Goal: Information Seeking & Learning: Learn about a topic

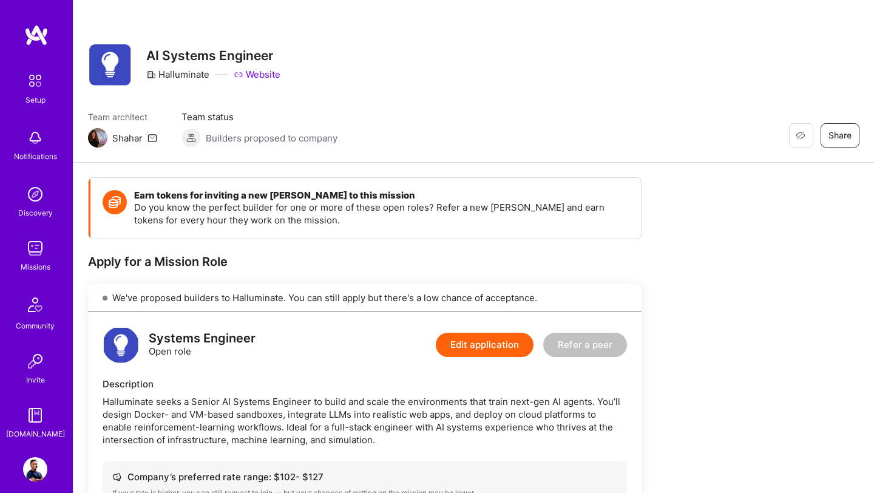
scroll to position [931, 0]
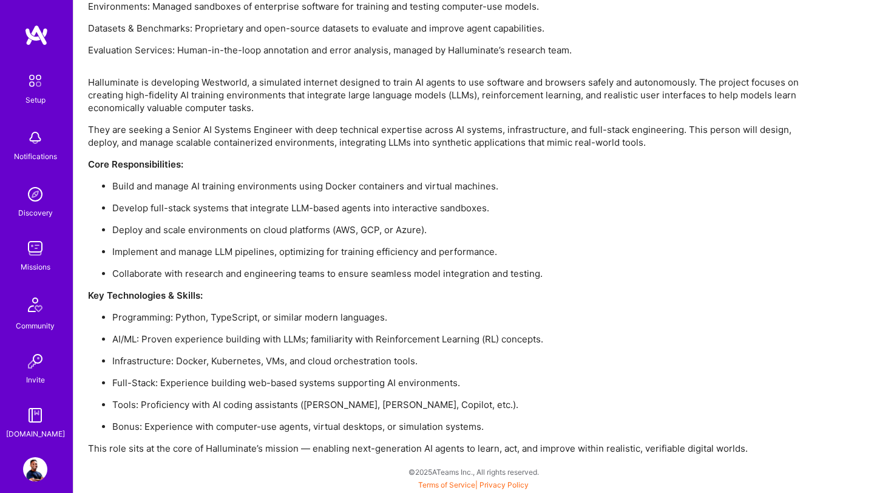
click at [35, 34] on img at bounding box center [36, 35] width 24 height 22
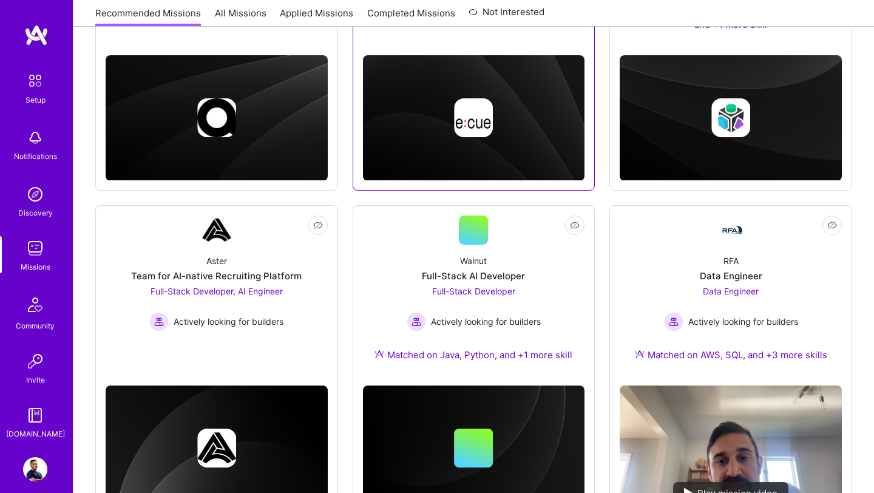
scroll to position [550, 0]
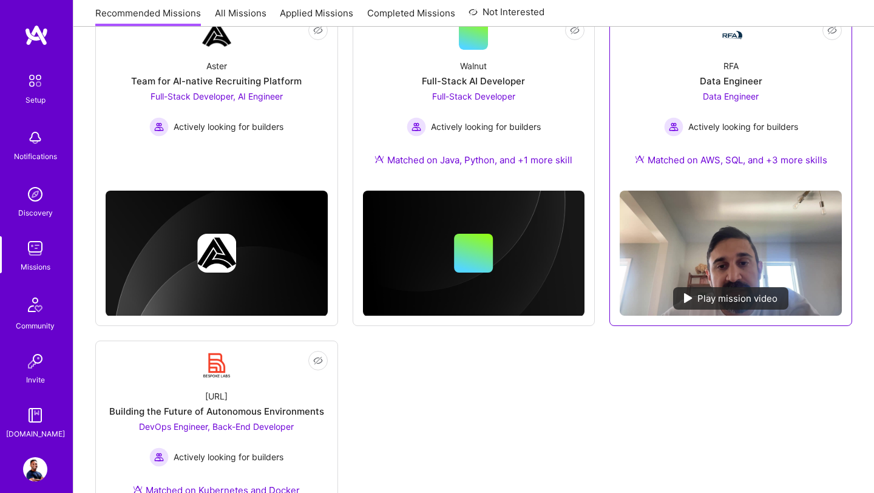
click at [785, 154] on div "Matched on AWS, SQL, and +3 more skills" at bounding box center [731, 160] width 192 height 13
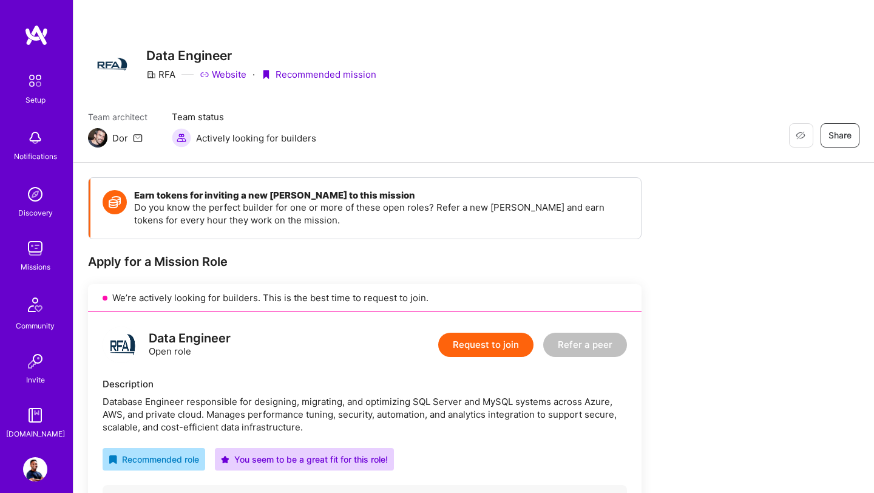
click at [29, 257] on img at bounding box center [35, 248] width 24 height 24
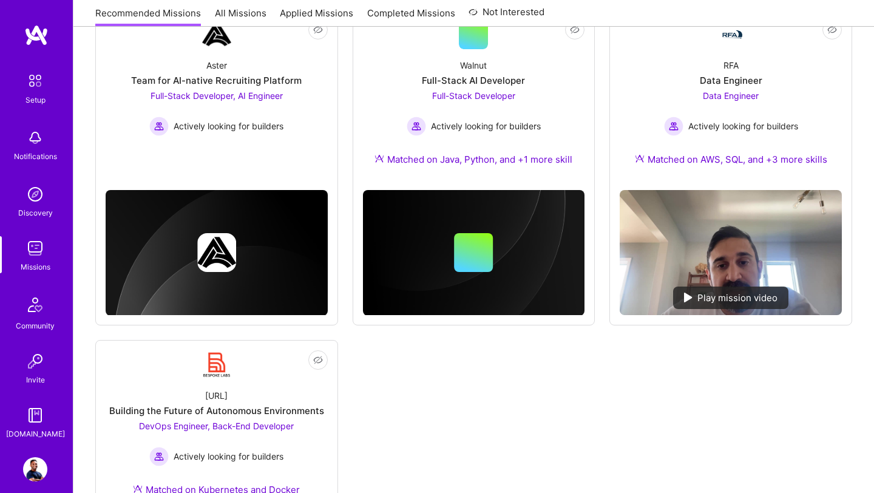
scroll to position [408, 0]
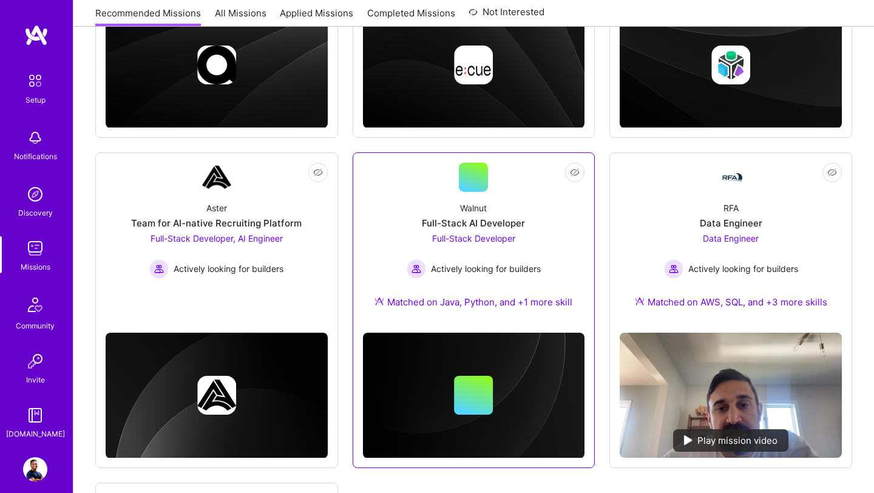
click at [427, 210] on div "Walnut Full-Stack AI Developer Full-Stack Developer Actively looking for builde…" at bounding box center [474, 257] width 222 height 131
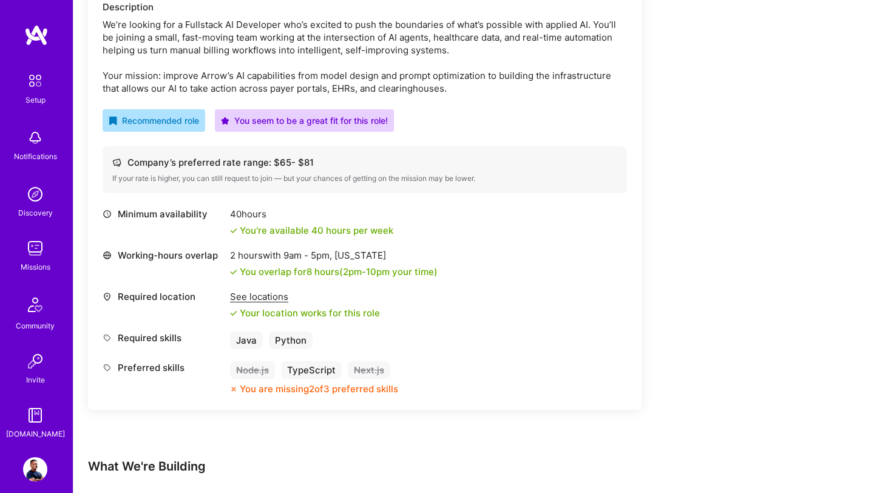
scroll to position [389, 0]
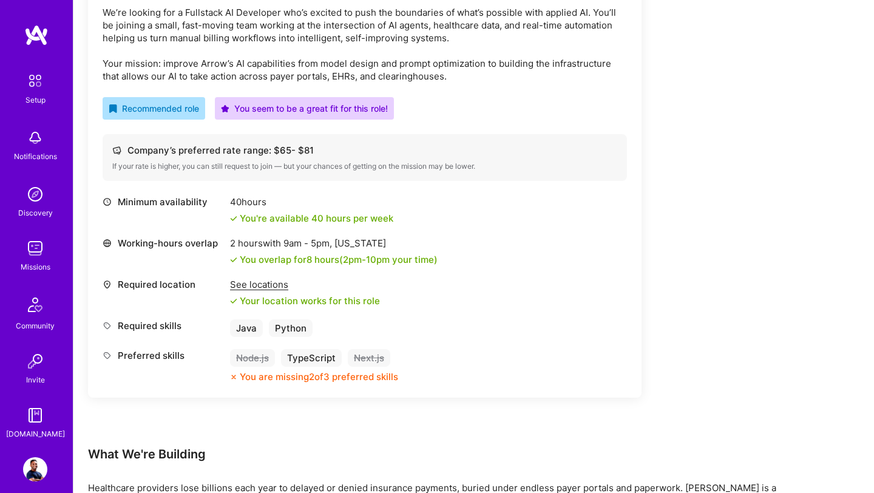
click at [268, 289] on div "See locations" at bounding box center [305, 284] width 150 height 13
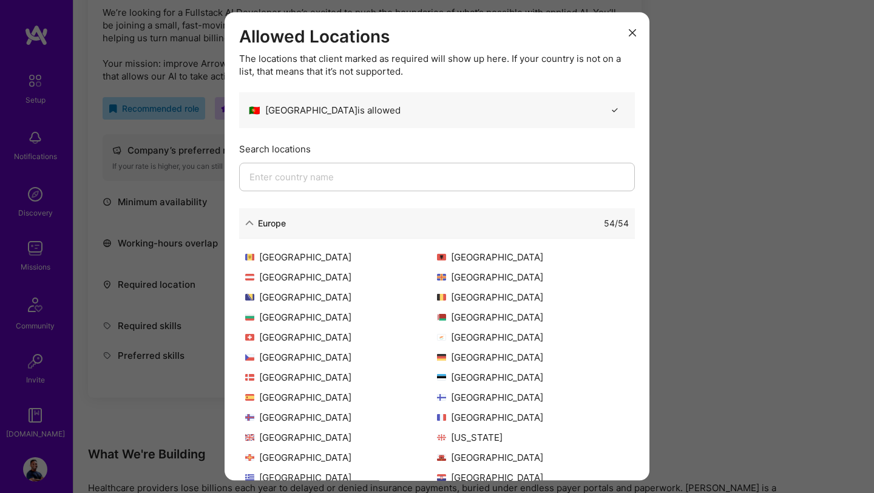
click at [343, 177] on input "modal" at bounding box center [437, 177] width 396 height 29
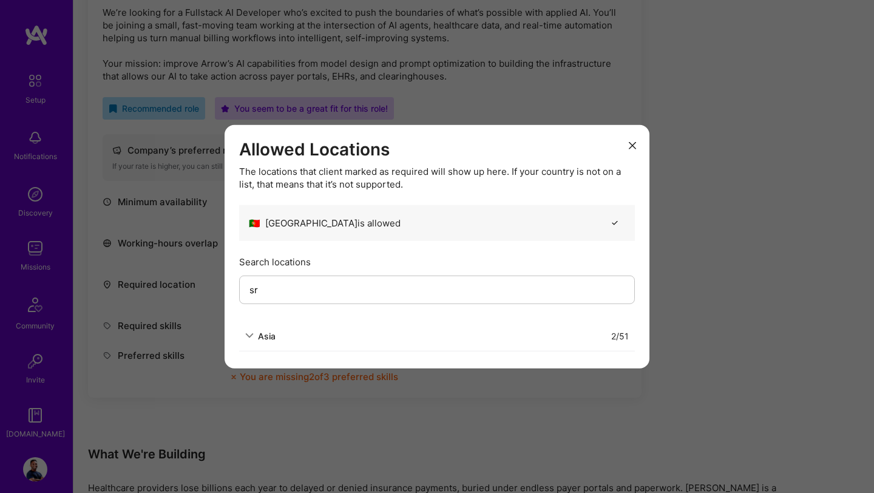
click at [251, 333] on icon "modal" at bounding box center [249, 336] width 9 height 9
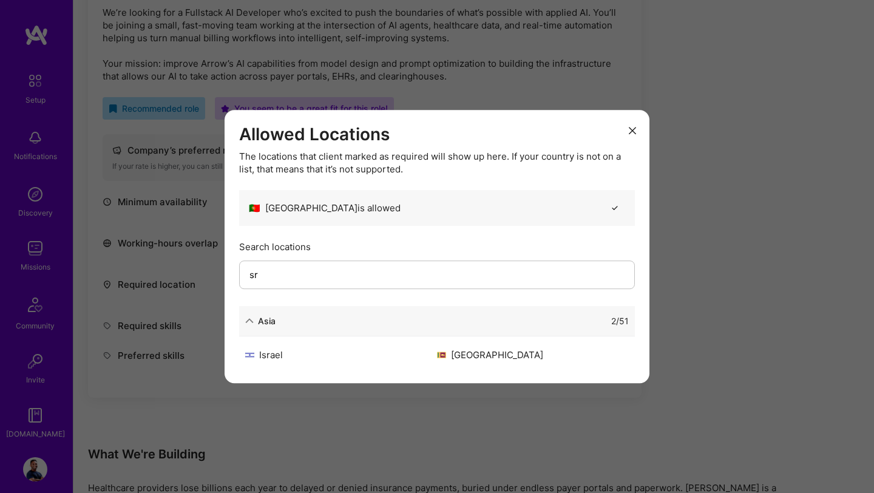
click at [304, 281] on input "sr" at bounding box center [437, 274] width 396 height 29
type input "s"
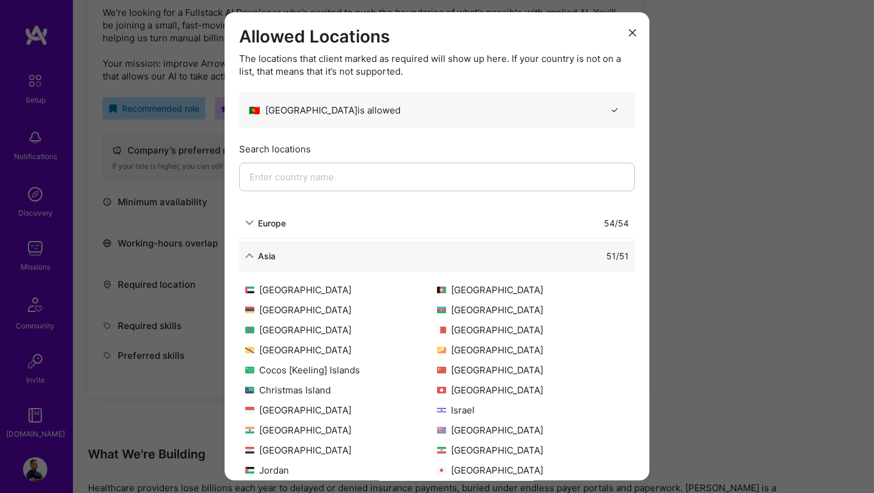
click at [630, 29] on icon "modal" at bounding box center [632, 32] width 7 height 7
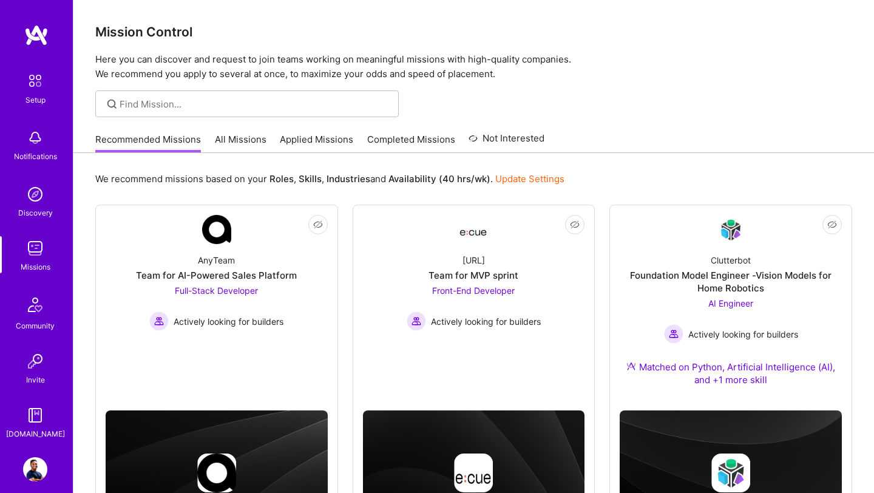
click at [241, 138] on link "All Missions" at bounding box center [241, 143] width 52 height 20
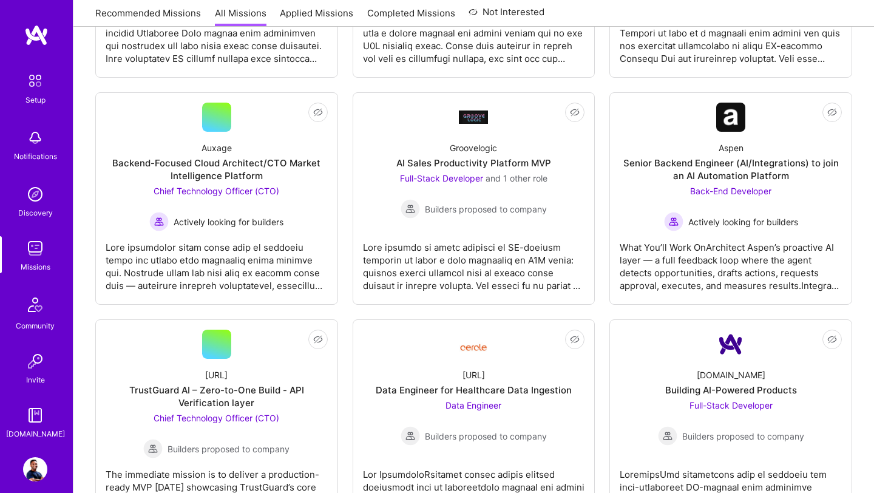
scroll to position [1339, 0]
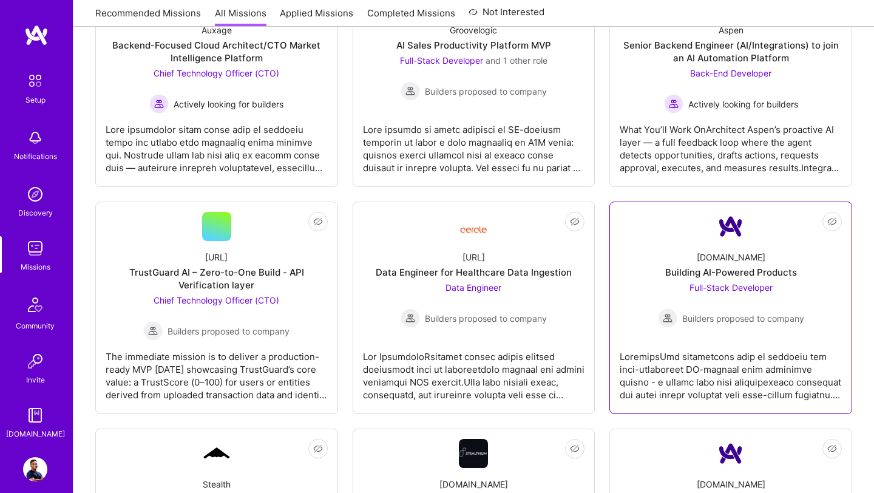
click at [746, 269] on div "Building AI-Powered Products" at bounding box center [731, 272] width 132 height 13
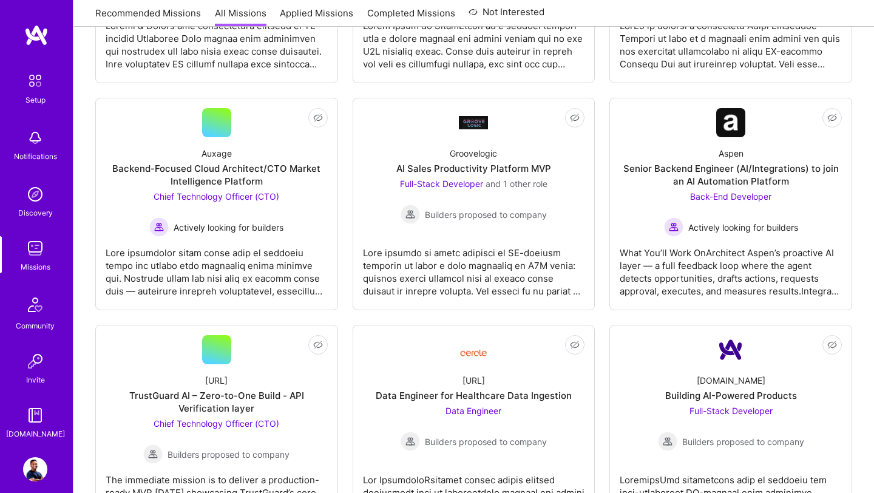
scroll to position [1311, 0]
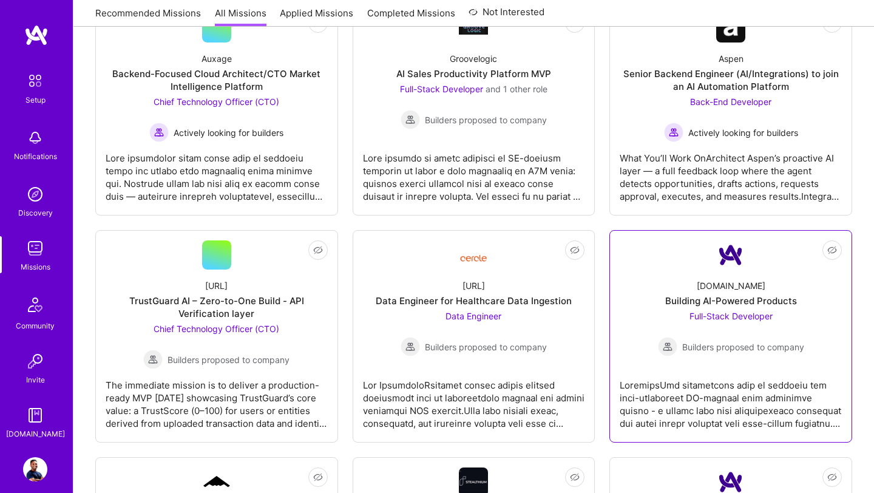
click at [690, 284] on div "A.Team Building AI-Powered Products Full-Stack Developer Builders proposed to c…" at bounding box center [731, 313] width 222 height 87
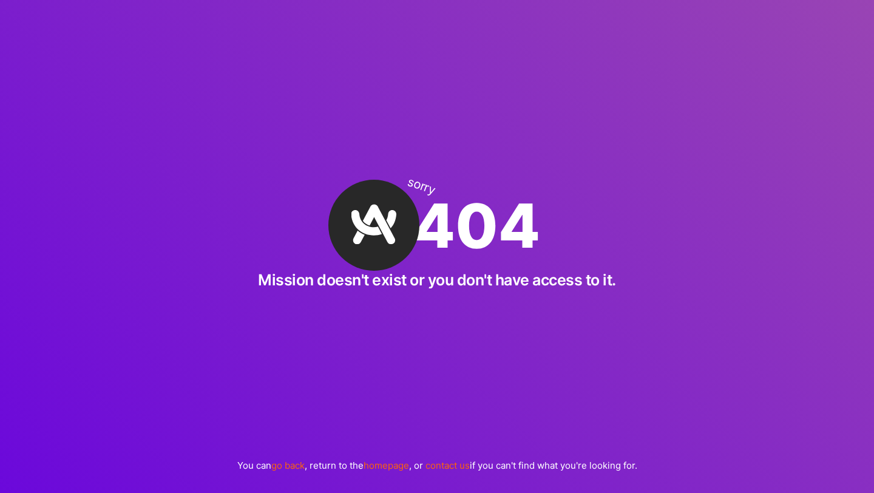
click at [377, 216] on img at bounding box center [373, 225] width 91 height 91
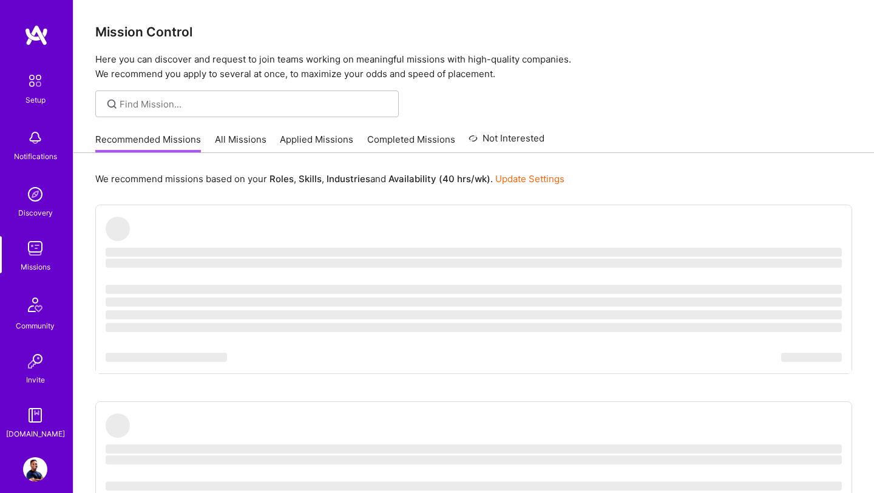
click at [235, 142] on link "All Missions" at bounding box center [241, 143] width 52 height 20
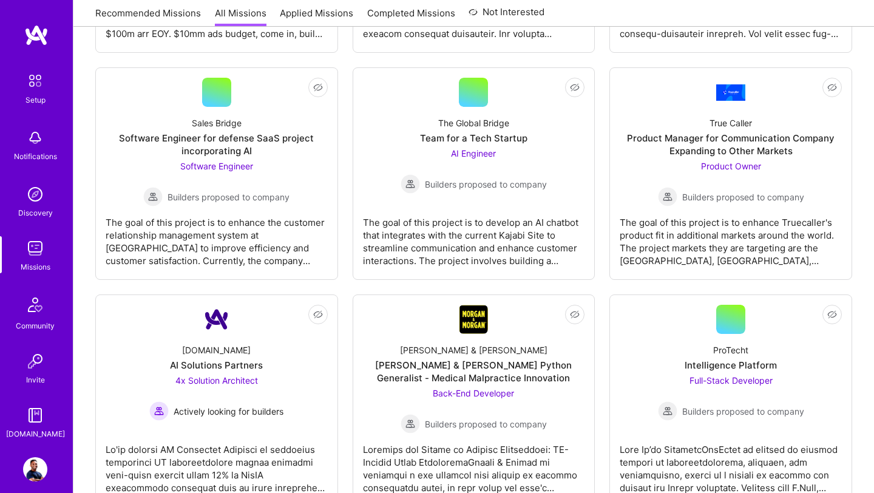
scroll to position [3365, 0]
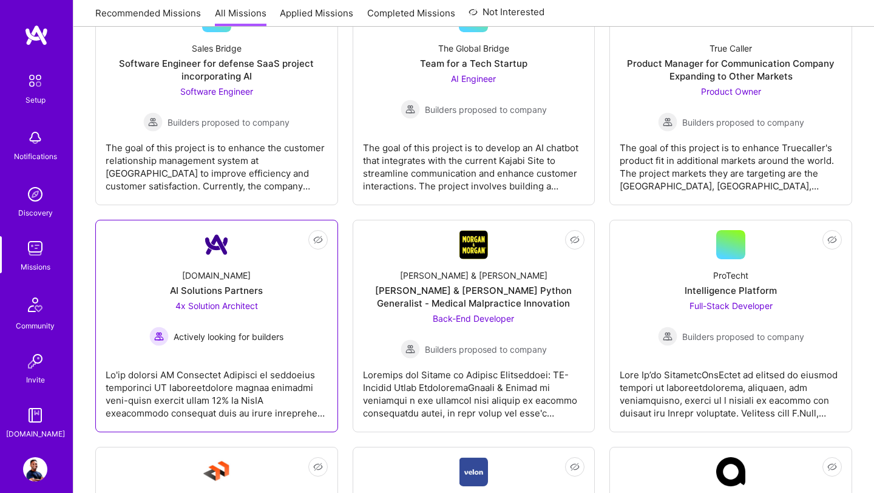
click at [303, 335] on div "[DOMAIN_NAME] AI Solutions Partners 4x Solution Architect Actively looking for …" at bounding box center [217, 302] width 222 height 87
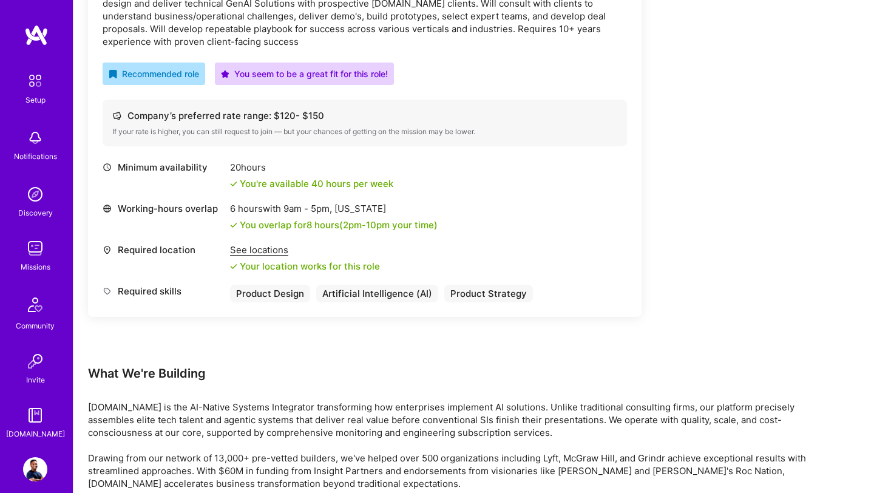
scroll to position [1814, 0]
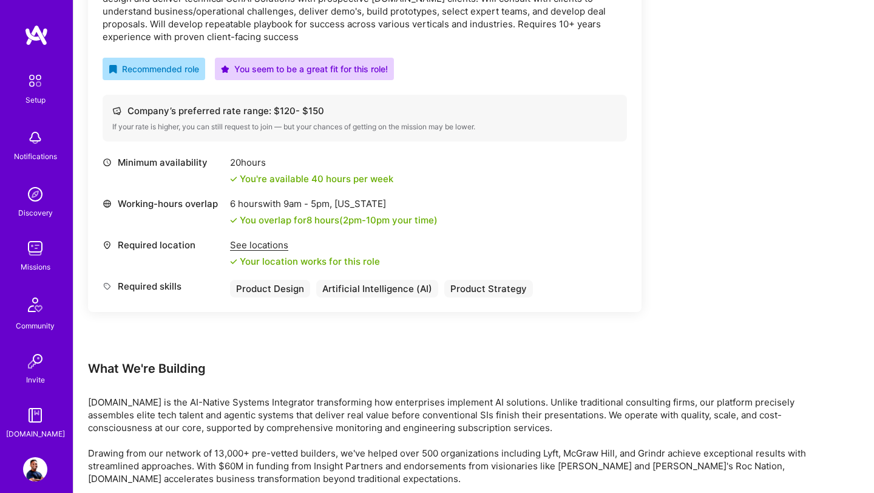
click at [267, 247] on div "See locations" at bounding box center [305, 245] width 150 height 13
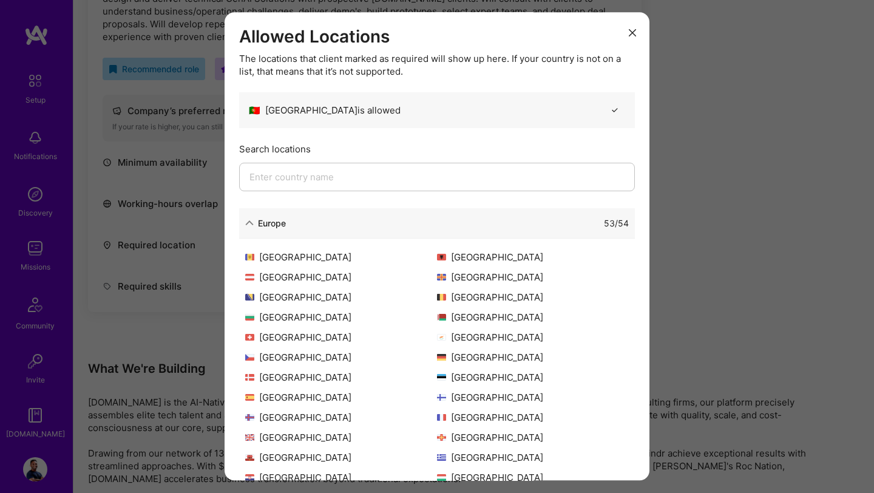
click at [335, 181] on input "modal" at bounding box center [437, 177] width 396 height 29
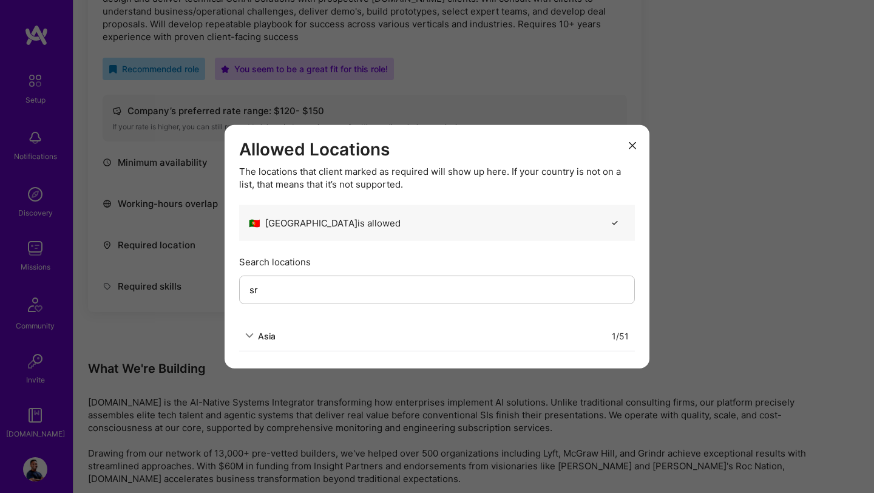
type input "sr"
click at [253, 336] on icon "modal" at bounding box center [249, 336] width 9 height 9
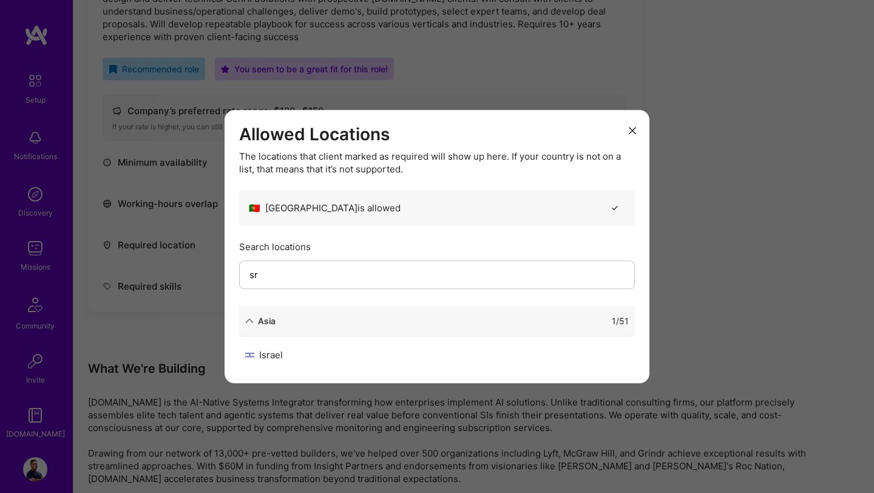
click at [628, 134] on button "modal" at bounding box center [632, 130] width 15 height 20
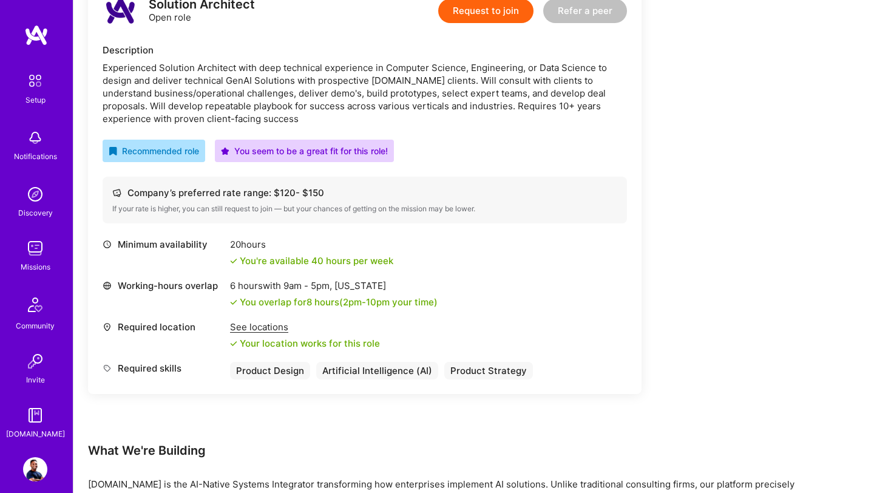
scroll to position [1668, 0]
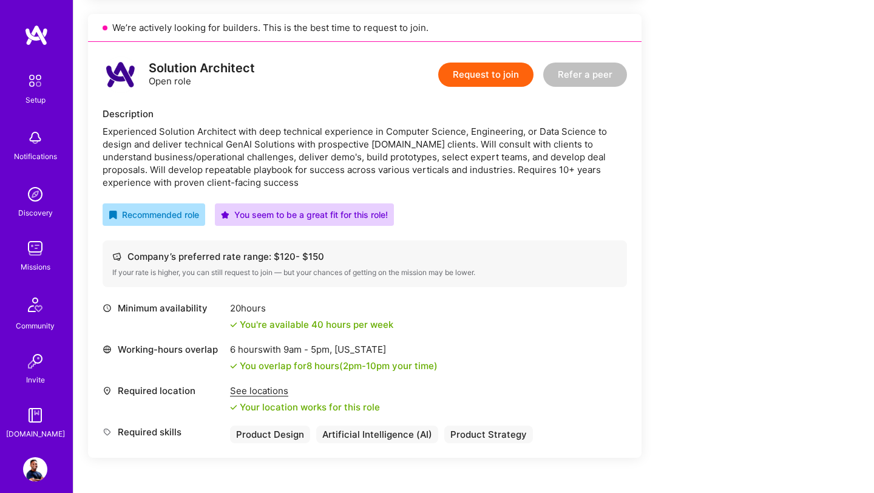
click at [265, 393] on div "See locations" at bounding box center [305, 390] width 150 height 13
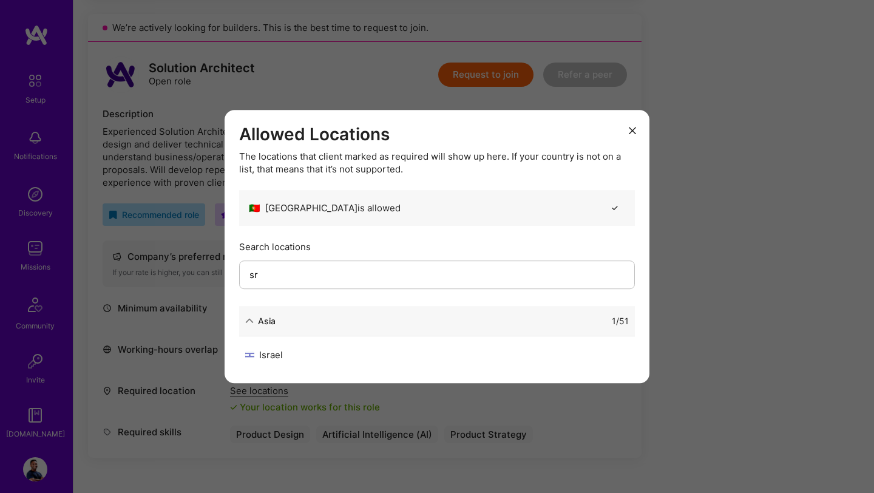
click at [293, 284] on input "sr" at bounding box center [437, 274] width 396 height 29
type input "s"
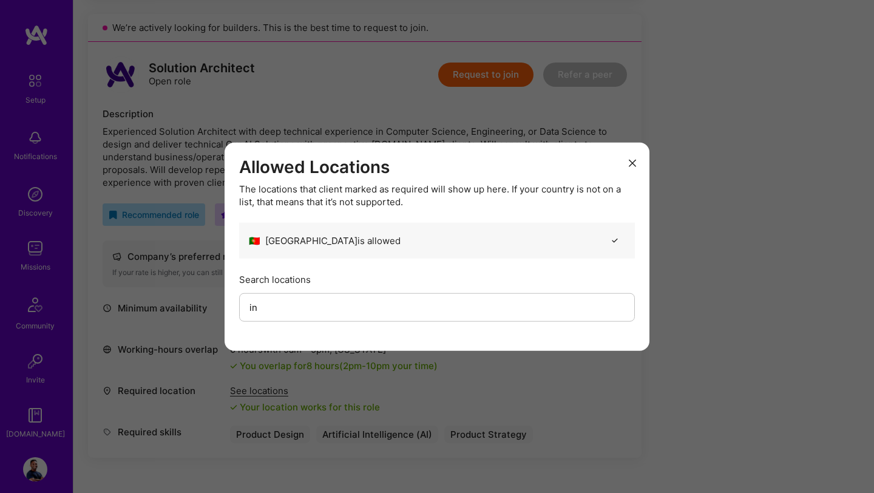
type input "i"
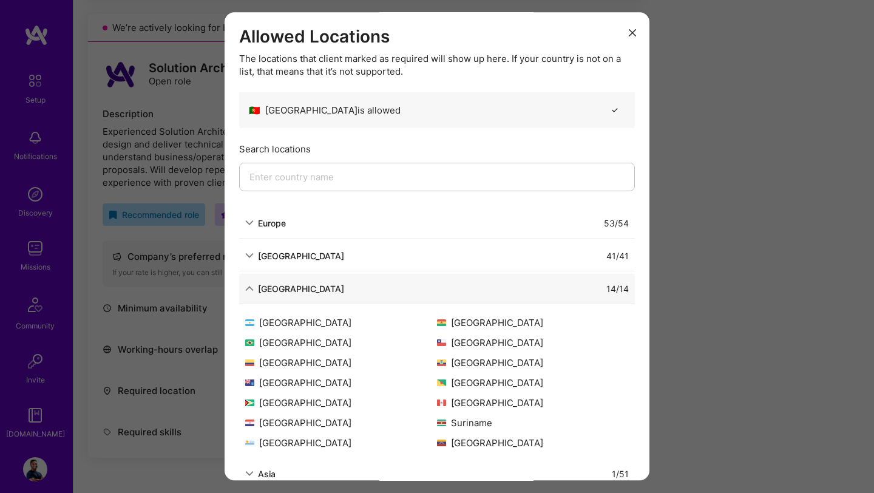
click at [635, 36] on button "modal" at bounding box center [632, 32] width 15 height 20
